Goal: Navigation & Orientation: Find specific page/section

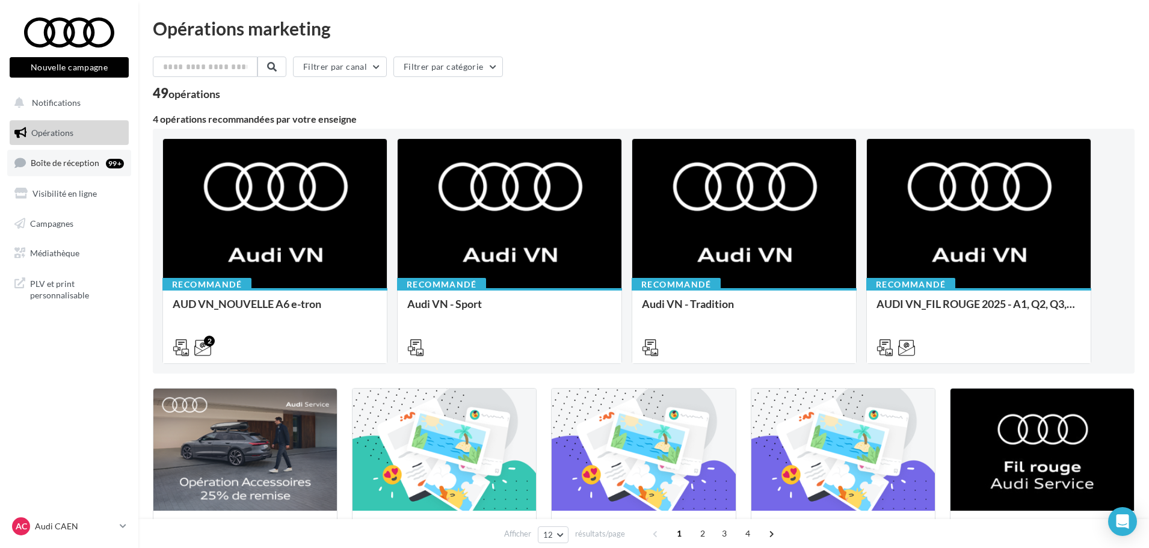
click at [75, 164] on span "Boîte de réception" at bounding box center [65, 163] width 69 height 10
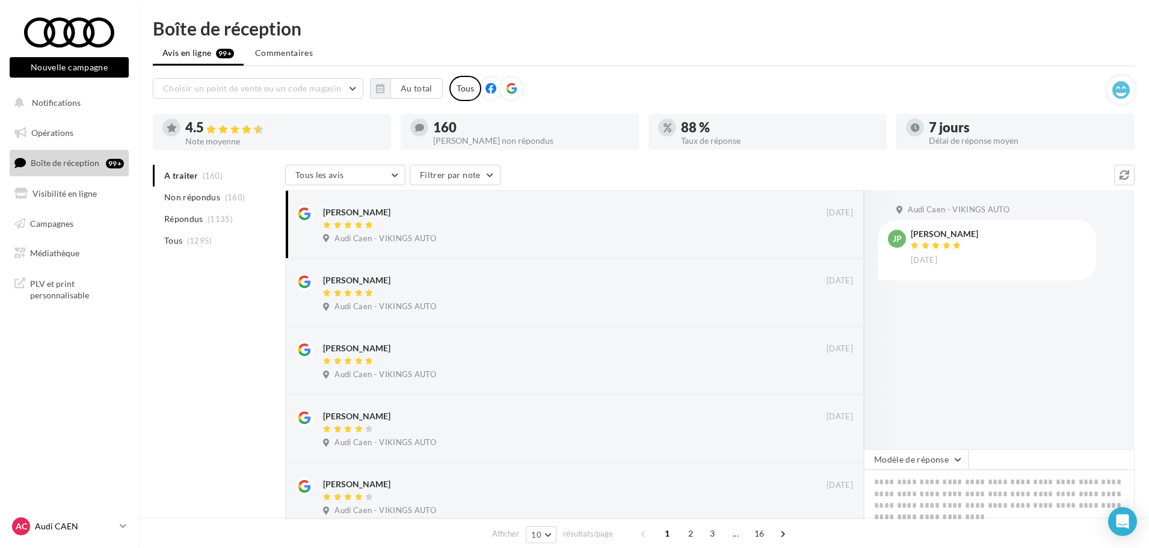
click at [63, 531] on p "Audi CAEN" at bounding box center [75, 526] width 80 height 12
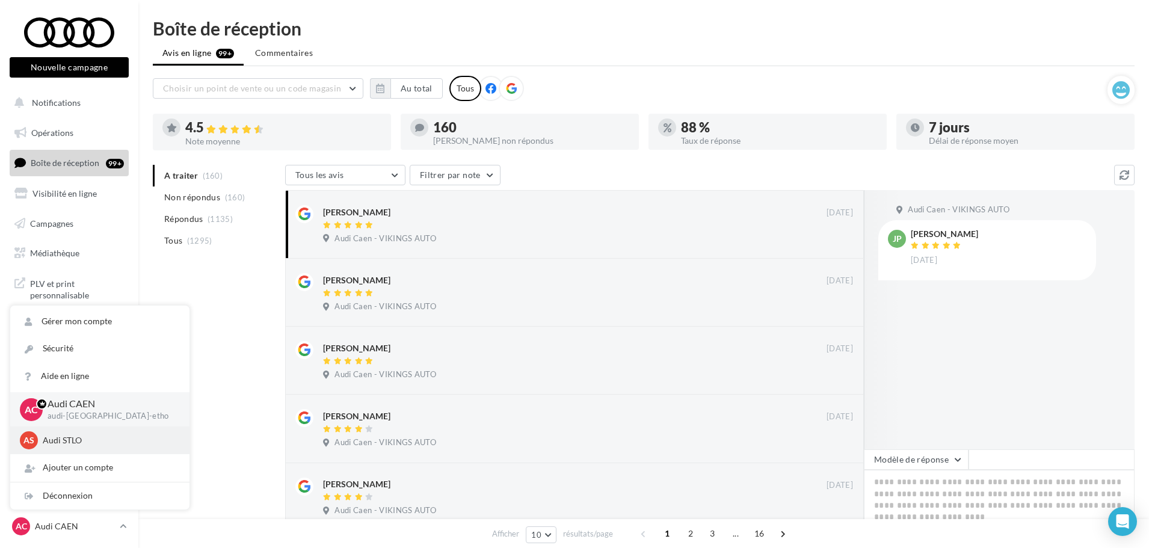
click at [73, 440] on p "Audi STLO" at bounding box center [109, 440] width 132 height 12
